Goal: Task Accomplishment & Management: Use online tool/utility

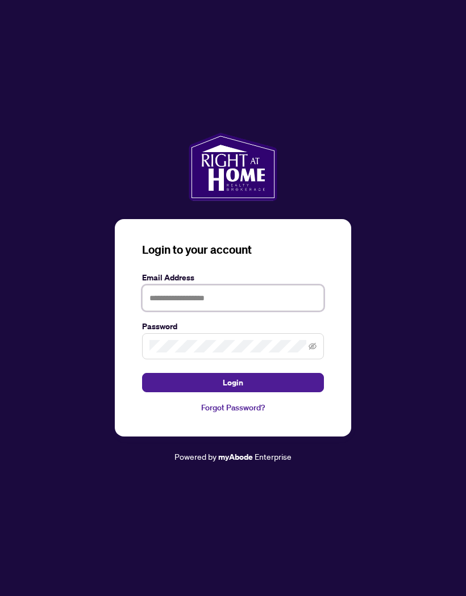
click at [198, 311] on input "text" at bounding box center [233, 298] width 182 height 26
click at [188, 311] on input "text" at bounding box center [233, 298] width 182 height 26
click at [211, 311] on input "text" at bounding box center [233, 298] width 182 height 26
type input "**********"
click at [202, 359] on span at bounding box center [233, 346] width 182 height 26
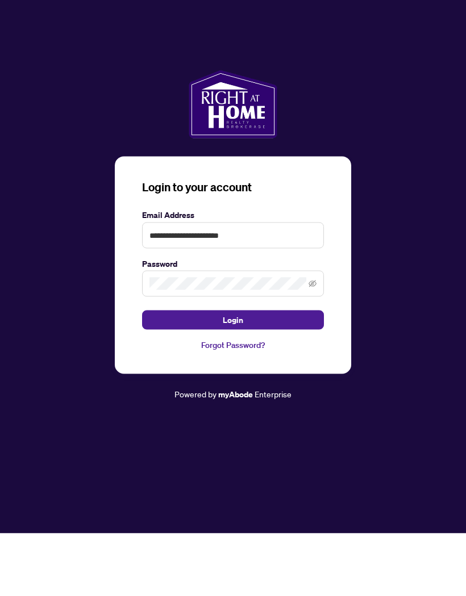
click at [266, 373] on button "Login" at bounding box center [233, 382] width 182 height 19
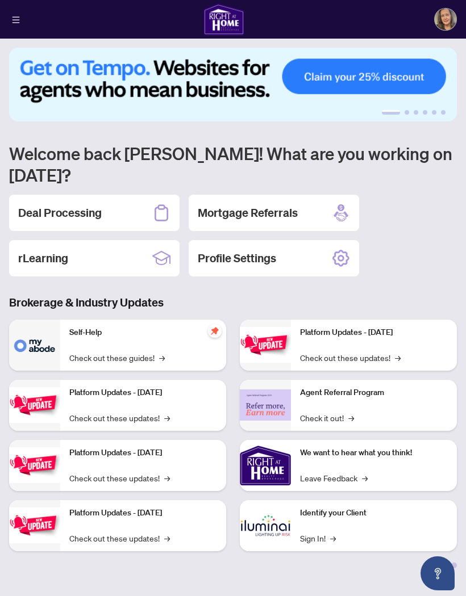
click at [107, 195] on div "Deal Processing" at bounding box center [94, 213] width 170 height 36
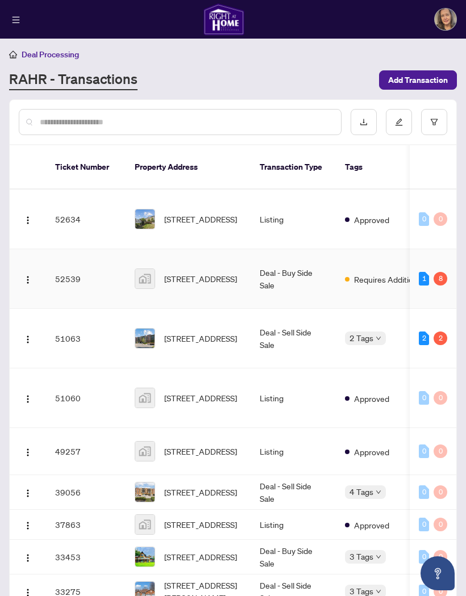
click at [31, 275] on img "button" at bounding box center [27, 279] width 9 height 9
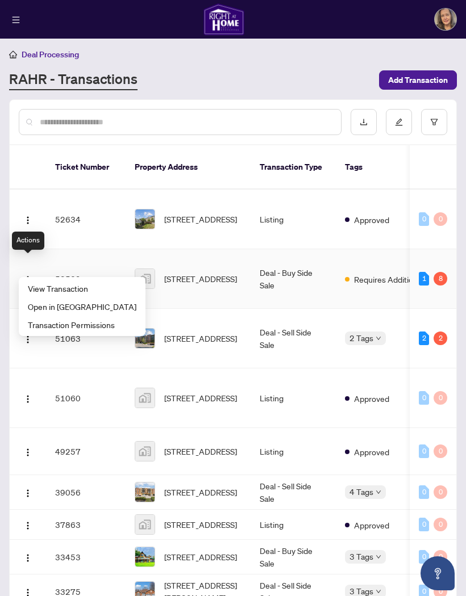
click at [98, 286] on span "View Transaction" at bounding box center [82, 288] width 108 height 12
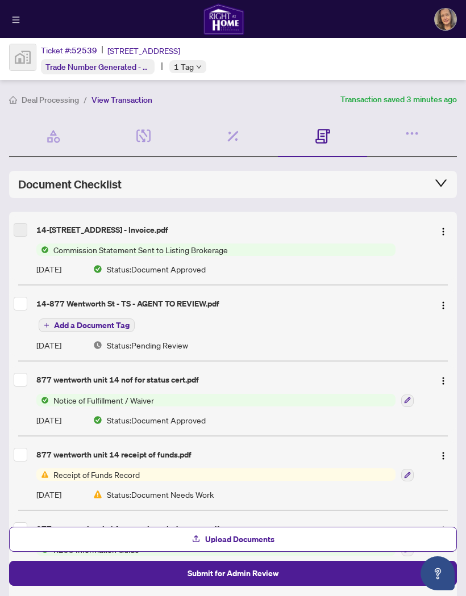
click at [445, 305] on img "button" at bounding box center [442, 305] width 9 height 9
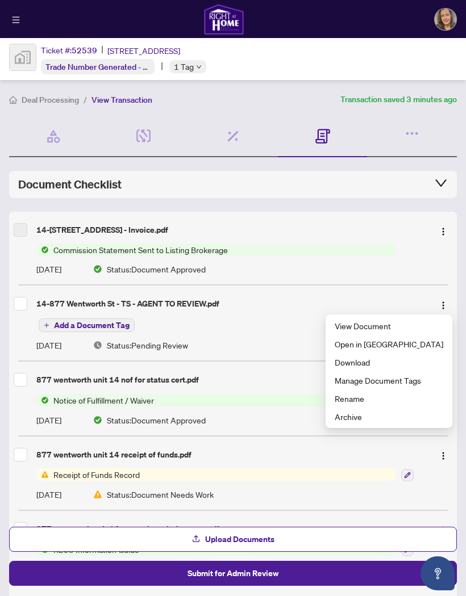
click at [401, 326] on span "View Document" at bounding box center [388, 326] width 108 height 12
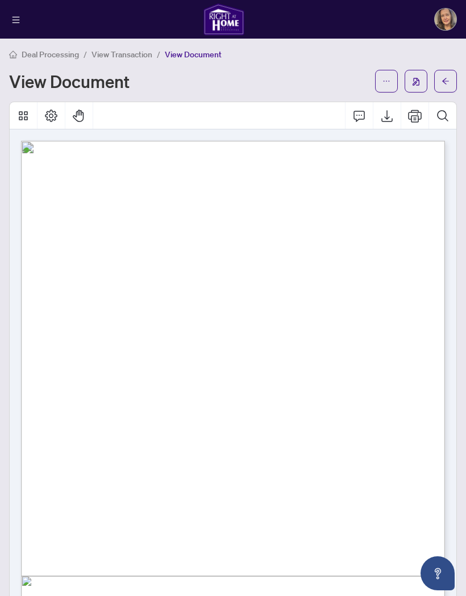
click at [414, 119] on button "Print" at bounding box center [414, 115] width 27 height 27
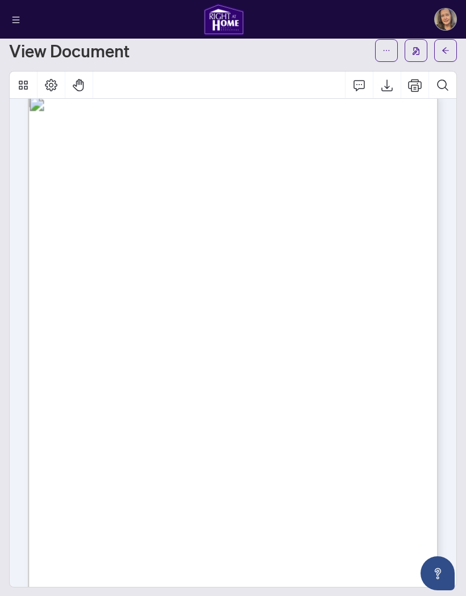
scroll to position [15, 0]
